Goal: Ask a question

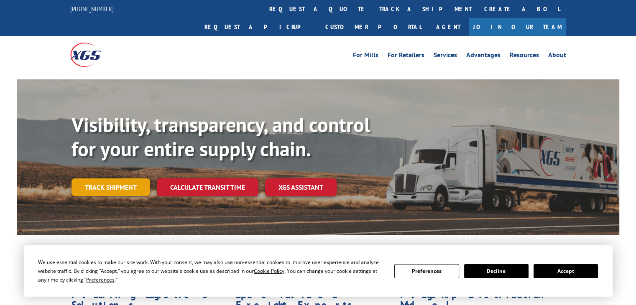
click at [103, 179] on link "Track shipment" at bounding box center [110, 188] width 79 height 18
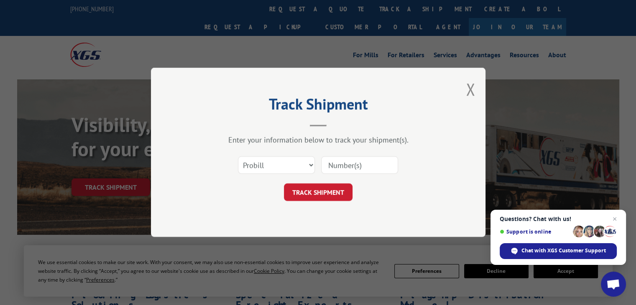
drag, startPoint x: 343, startPoint y: 166, endPoint x: 328, endPoint y: 163, distance: 15.5
paste input "17638100"
type input "17638100"
click at [311, 194] on button "TRACK SHIPMENT" at bounding box center [318, 193] width 69 height 18
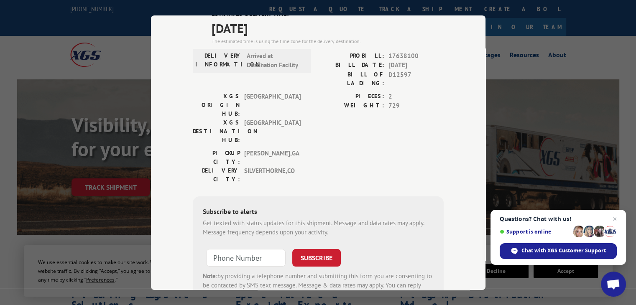
scroll to position [59, 0]
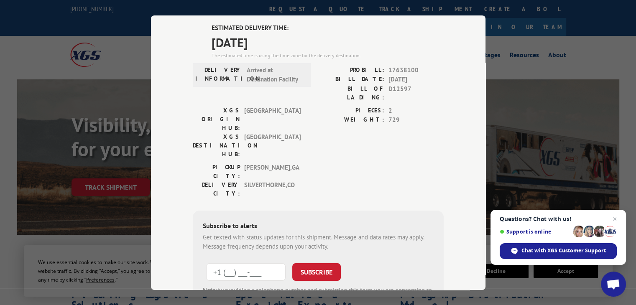
click at [261, 263] on input "+1 (___) ___-____" at bounding box center [245, 272] width 79 height 18
type input "[PHONE_NUMBER]"
click at [309, 263] on button "SUBSCRIBE" at bounding box center [316, 272] width 48 height 18
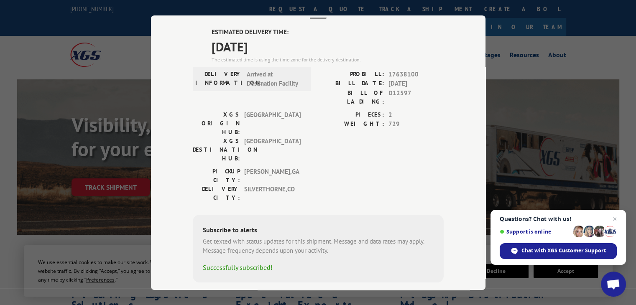
click at [474, 251] on div "Track Shipment ESTIMATED DELIVERY TIME: [DATE] The estimated time is using the …" at bounding box center [318, 152] width 334 height 275
click at [560, 250] on span "Chat with XGS Customer Support" at bounding box center [563, 251] width 84 height 8
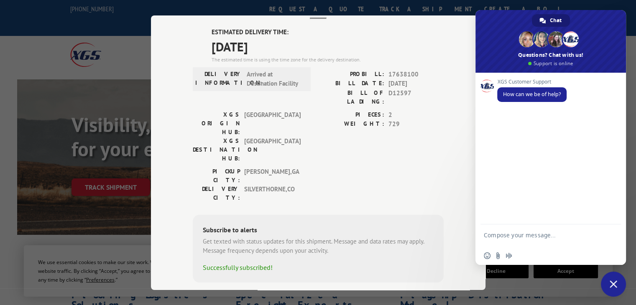
drag, startPoint x: 512, startPoint y: 231, endPoint x: 533, endPoint y: 236, distance: 21.9
click at [528, 238] on textarea "Compose your message..." at bounding box center [541, 239] width 115 height 15
click at [127, 58] on div "Track Shipment ESTIMATED DELIVERY TIME: [DATE] The estimated time is using the …" at bounding box center [318, 152] width 636 height 305
click at [555, 236] on textarea "Probill 17638100 and" at bounding box center [541, 237] width 115 height 8
paste textarea "17631274"
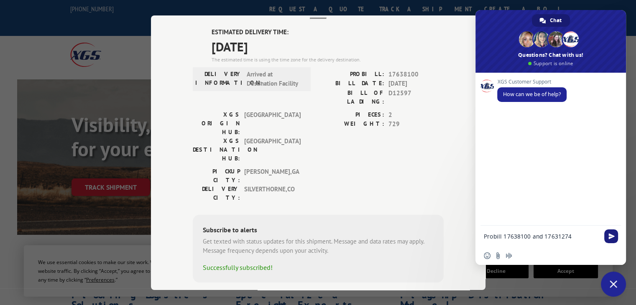
type textarea "Probill 17638100 and 17631274"
click at [610, 238] on span "Send" at bounding box center [611, 236] width 6 height 6
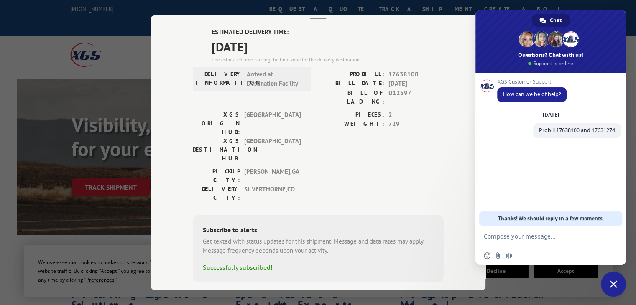
click at [530, 237] on textarea "Compose your message..." at bounding box center [541, 237] width 115 height 8
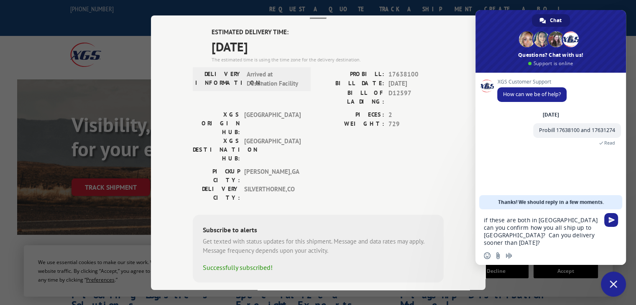
type textarea "if these are both in [GEOGRAPHIC_DATA] can you confirm how you all ship up to […"
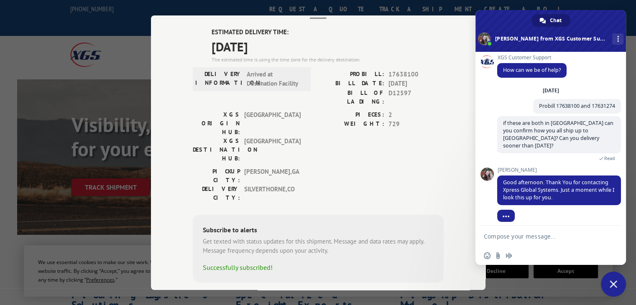
scroll to position [52, 0]
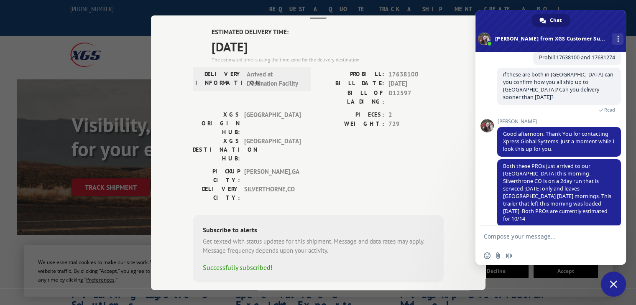
click at [516, 238] on textarea "Compose your message..." at bounding box center [541, 237] width 115 height 8
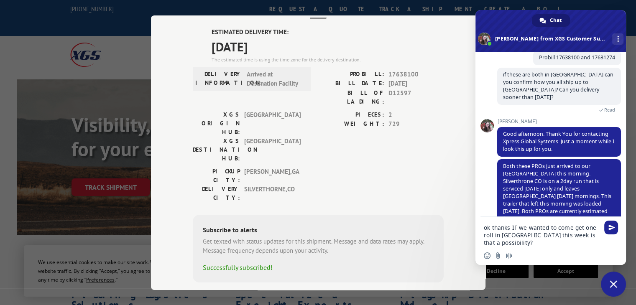
click at [516, 238] on textarea "ok thanks IF we wanted to come get one roll in [GEOGRAPHIC_DATA] this week is t…" at bounding box center [541, 235] width 115 height 23
paste textarea "17631274"
drag, startPoint x: 541, startPoint y: 234, endPoint x: 516, endPoint y: 233, distance: 25.5
click at [516, 233] on textarea "ok thanks IF we wanted to come get one roll in Denv17631274 er this week is tha…" at bounding box center [541, 235] width 115 height 23
click at [527, 245] on textarea "ok thanks IF we wanted to come get one roll in Den er this week is that a possi…" at bounding box center [541, 235] width 115 height 23
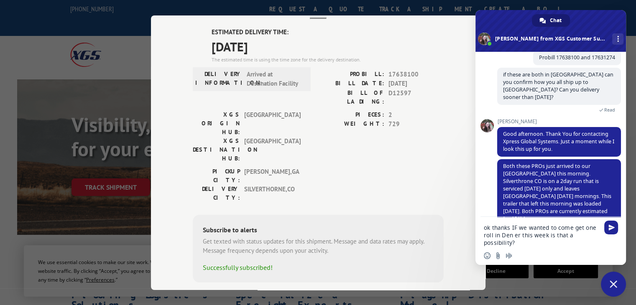
paste textarea "17631274"
type textarea "ok thanks IF we wanted to come get one roll in Den er this week is that a possi…"
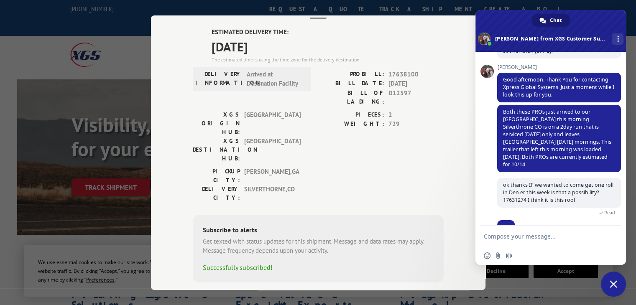
scroll to position [134, 0]
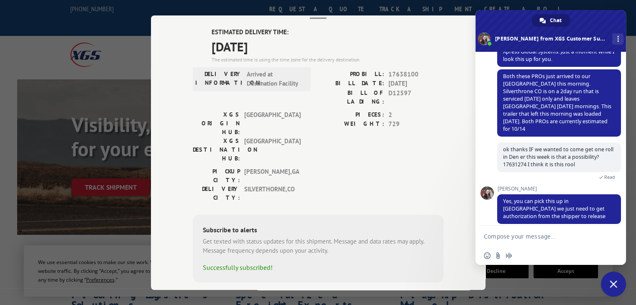
click at [530, 240] on textarea "Compose your message..." at bounding box center [541, 237] width 115 height 8
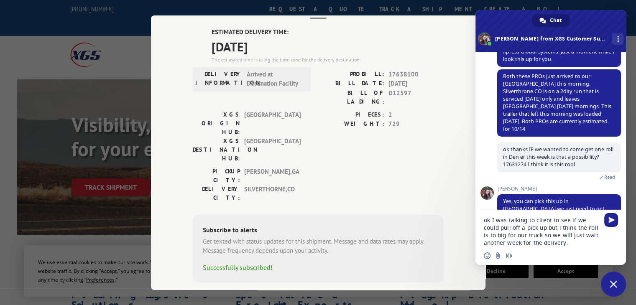
type textarea "ok I was talking to client to see if we could pull off a pick up but i think th…"
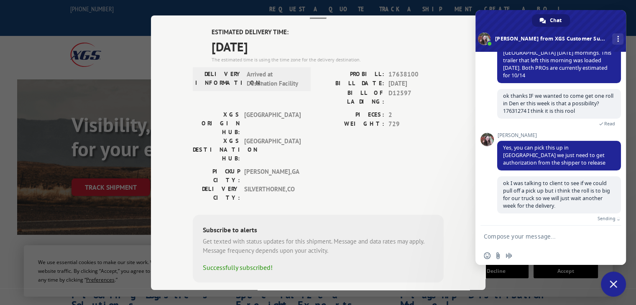
scroll to position [178, 0]
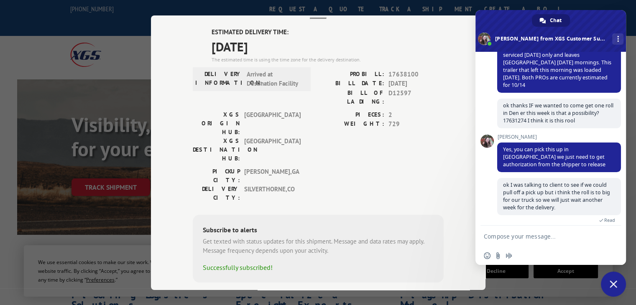
click at [521, 234] on textarea "Compose your message..." at bounding box center [541, 237] width 115 height 8
type textarea "C"
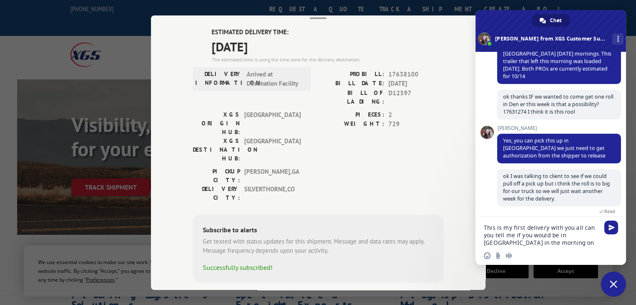
scroll to position [187, 0]
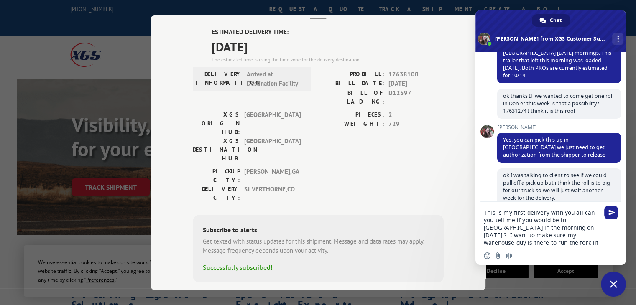
type textarea "This is my first delivery with you all can you tell me if you would be in [GEOG…"
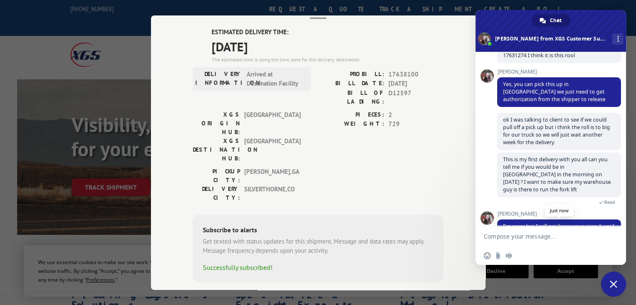
scroll to position [272, 0]
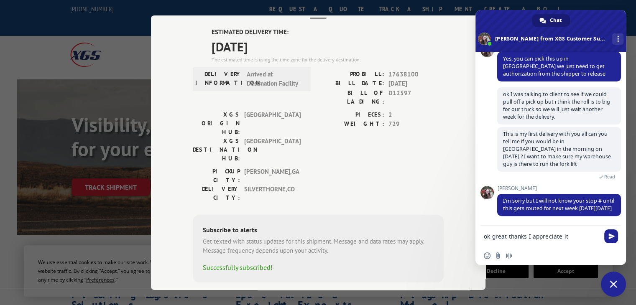
type textarea "ok great thanks I appreciate it"
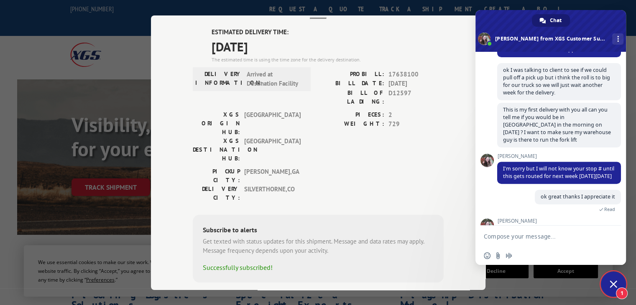
scroll to position [337, 0]
